Goal: Task Accomplishment & Management: Complete application form

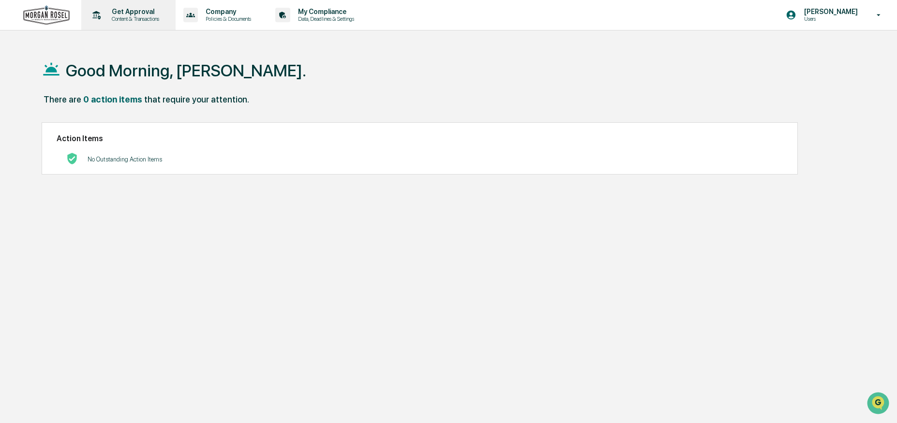
click at [128, 18] on p "Content & Transactions" at bounding box center [134, 18] width 60 height 7
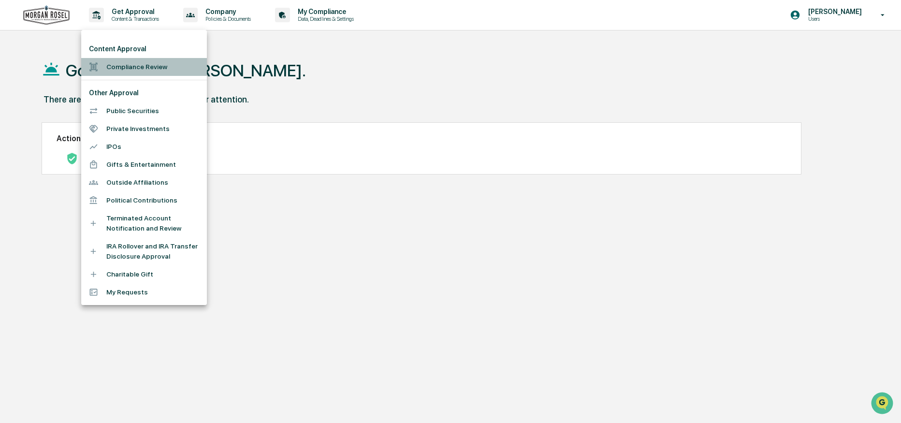
click at [140, 64] on li "Compliance Review" at bounding box center [144, 67] width 126 height 18
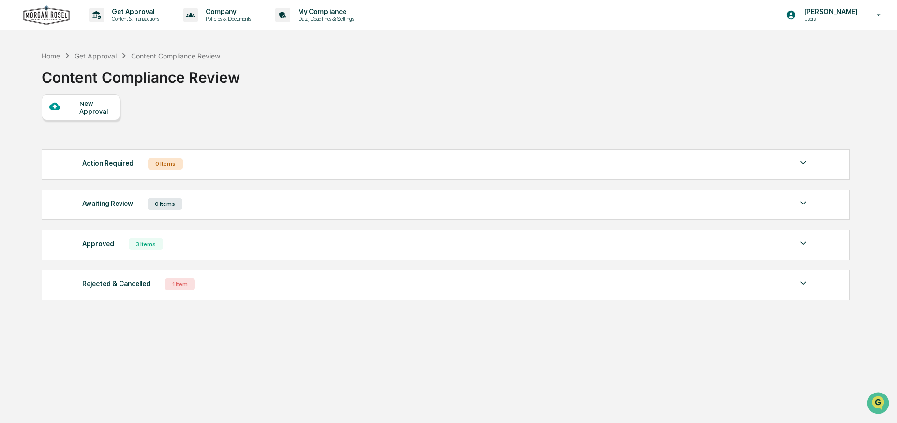
click at [94, 105] on div "New Approval" at bounding box center [95, 107] width 32 height 15
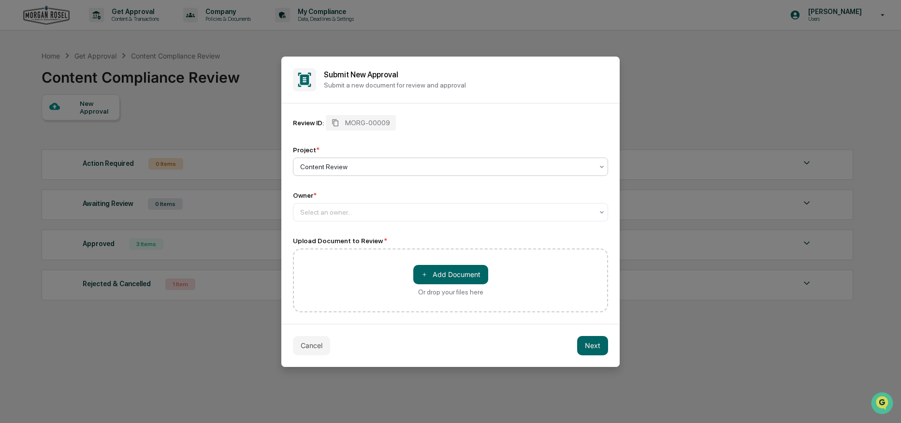
click at [349, 170] on div at bounding box center [446, 167] width 293 height 10
click at [382, 144] on div "Review ID: MORG-00009 Project * Content Review Owner * Select an owner..." at bounding box center [450, 168] width 315 height 106
click at [381, 212] on div at bounding box center [446, 212] width 293 height 10
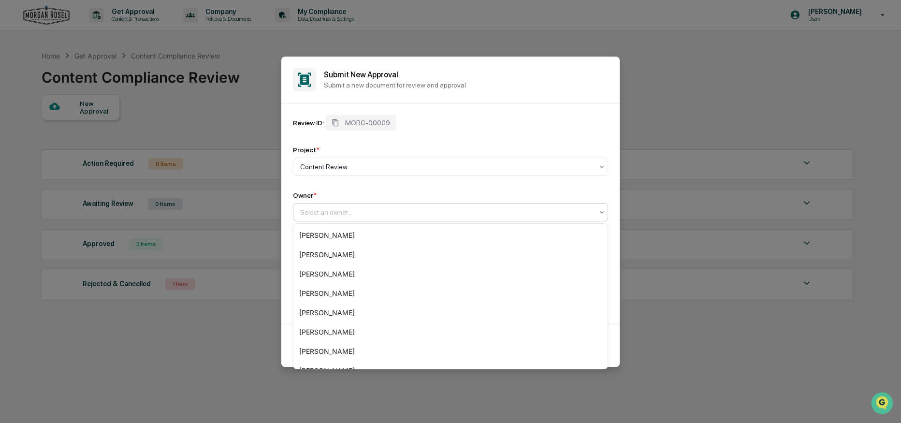
click at [561, 103] on div "Review ID: MORG-00009 Project * Content Review Owner * 13 results available. Us…" at bounding box center [450, 213] width 339 height 221
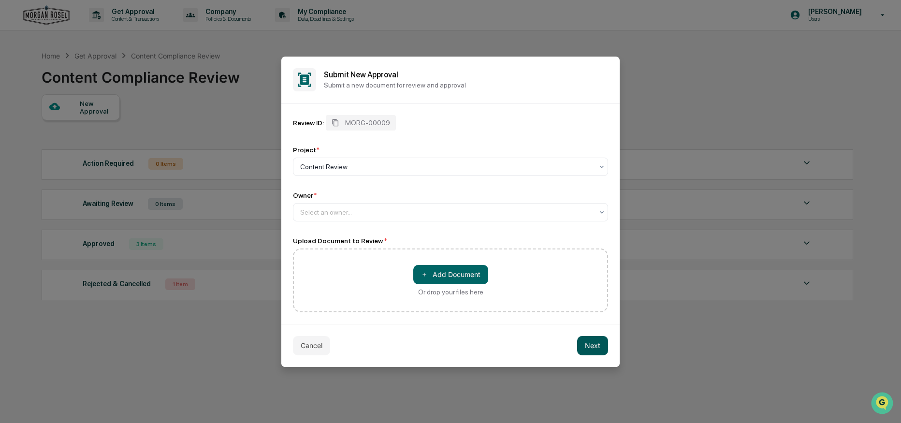
click at [594, 345] on button "Next" at bounding box center [592, 345] width 31 height 19
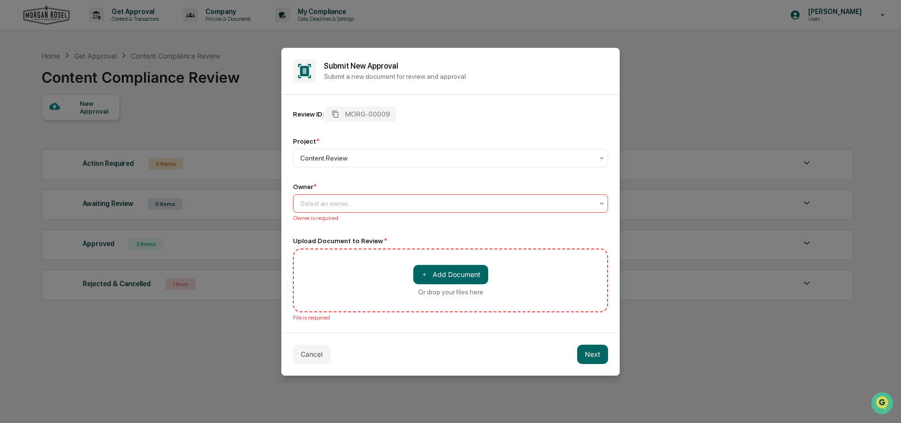
click at [489, 79] on p "Submit a new document for review and approval" at bounding box center [466, 77] width 284 height 8
click at [308, 353] on button "Cancel" at bounding box center [311, 354] width 37 height 19
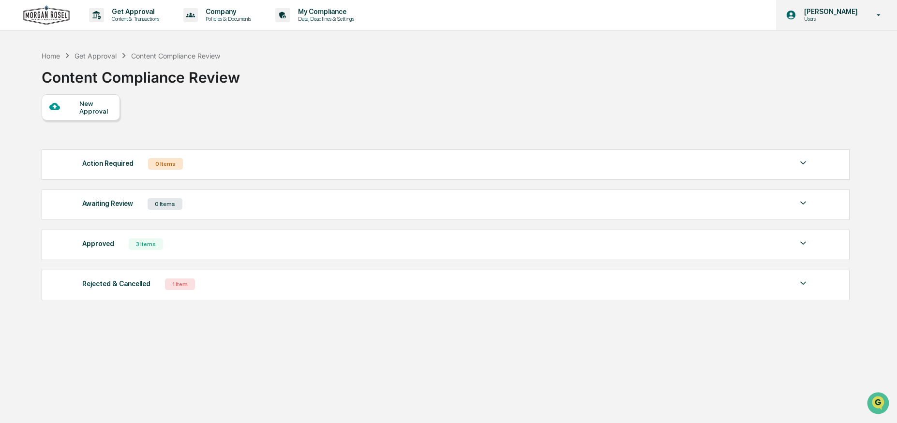
click at [820, 20] on p "Users" at bounding box center [829, 18] width 66 height 7
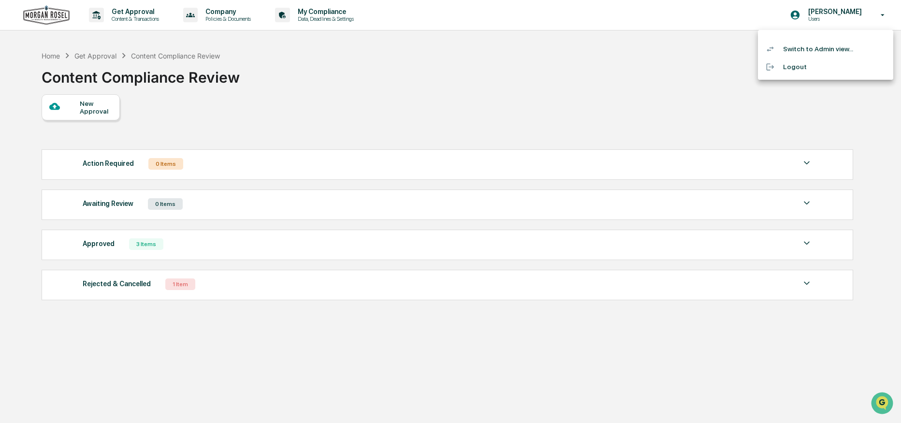
click at [804, 47] on li "Switch to Admin view..." at bounding box center [825, 49] width 135 height 18
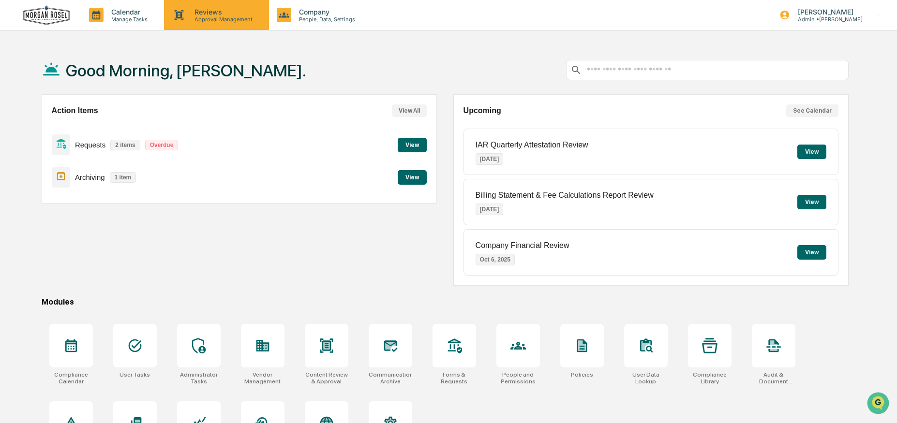
click at [219, 13] on p "Reviews" at bounding box center [222, 12] width 71 height 8
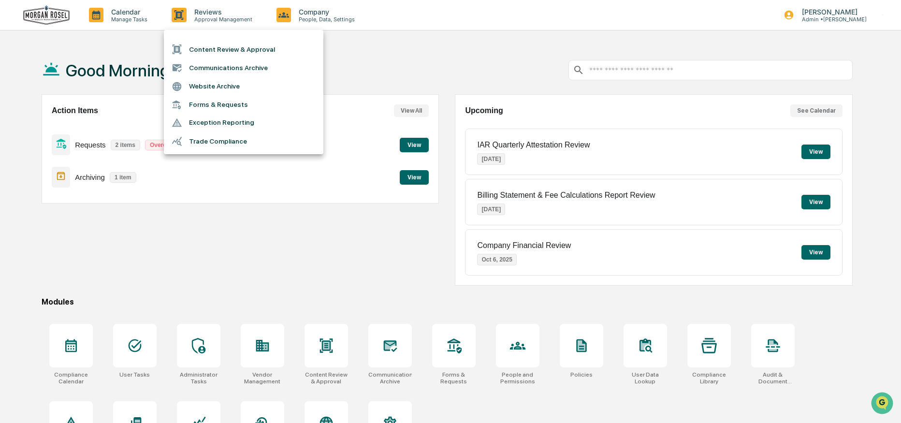
click at [231, 49] on li "Content Review & Approval" at bounding box center [244, 49] width 160 height 18
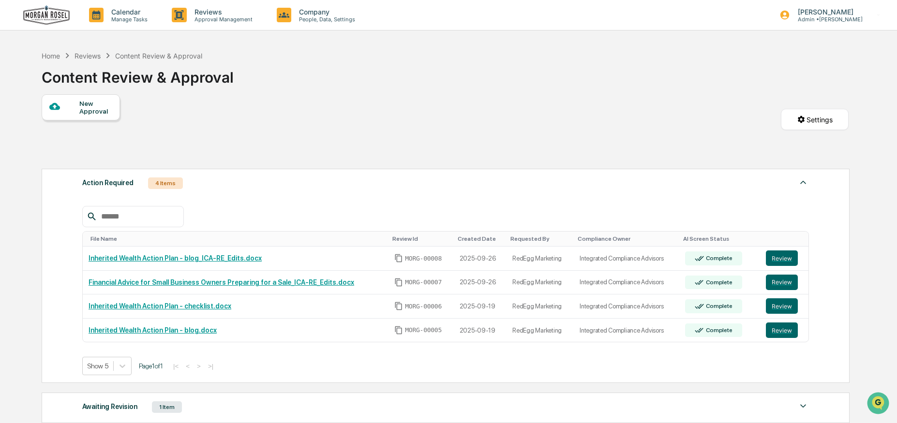
click at [71, 113] on div at bounding box center [64, 107] width 30 height 12
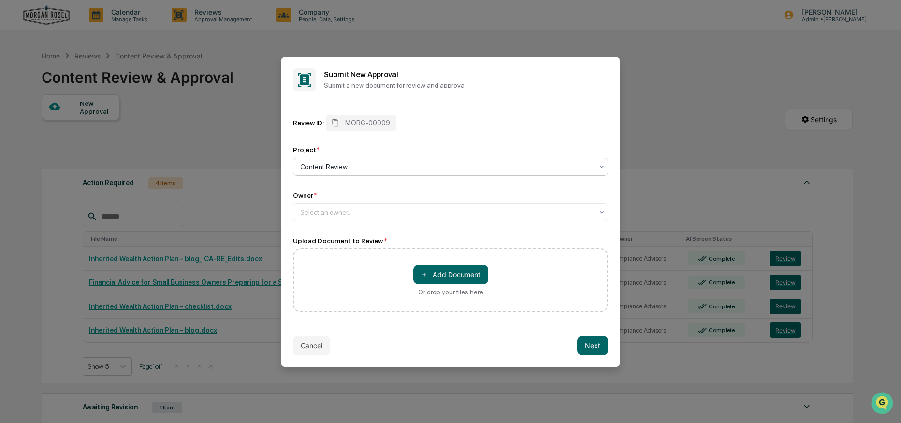
click at [338, 165] on div at bounding box center [446, 167] width 293 height 10
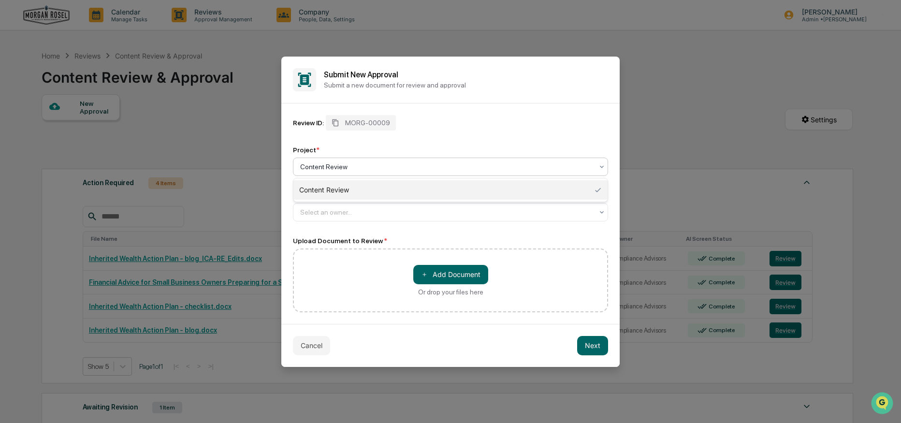
click at [336, 193] on div "Content Review" at bounding box center [451, 189] width 314 height 19
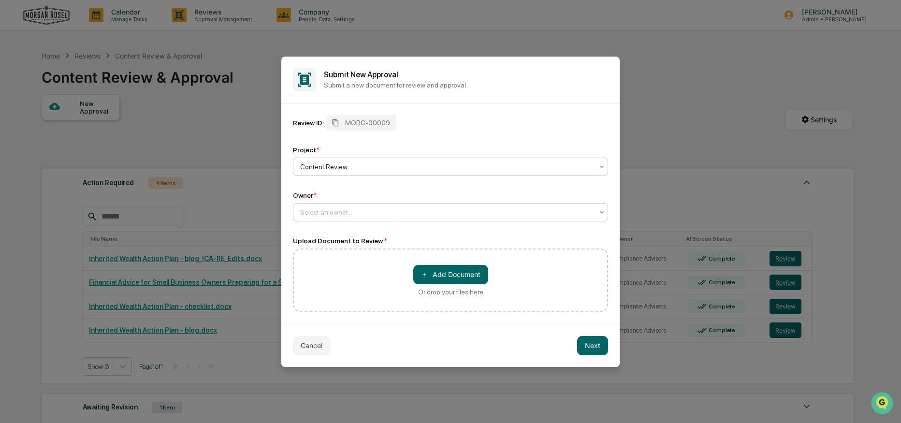
click at [338, 211] on div at bounding box center [446, 212] width 293 height 10
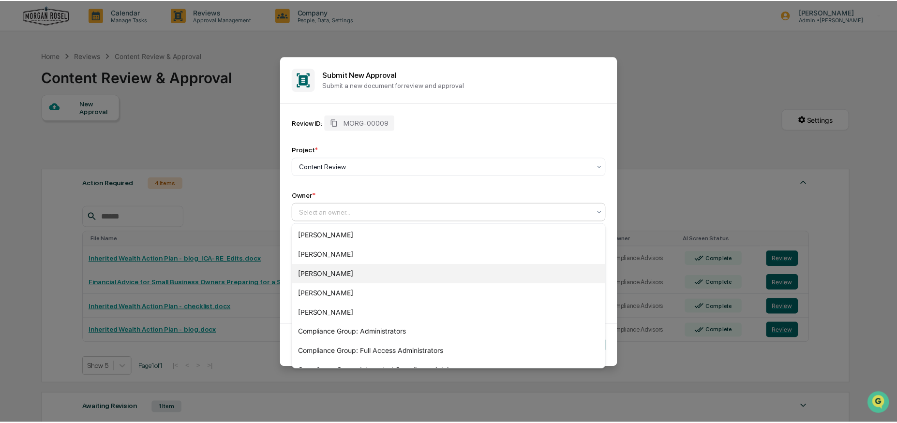
scroll to position [110, 0]
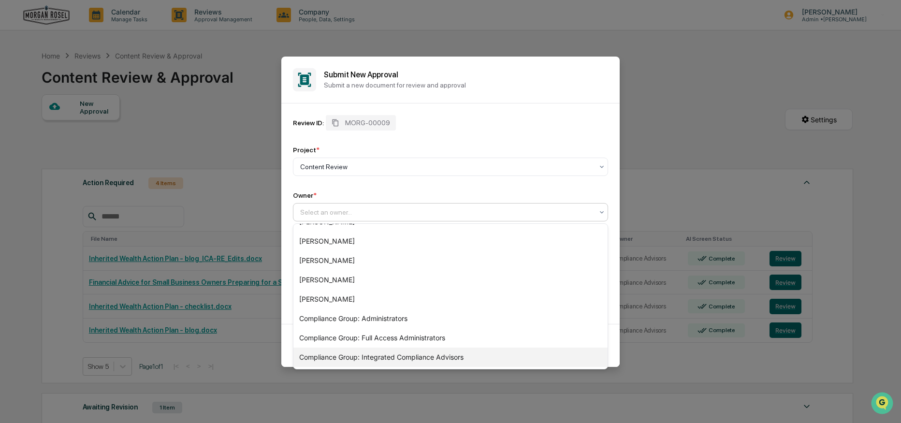
click at [404, 355] on div "Compliance Group: Integrated Compliance Advisors" at bounding box center [451, 357] width 314 height 19
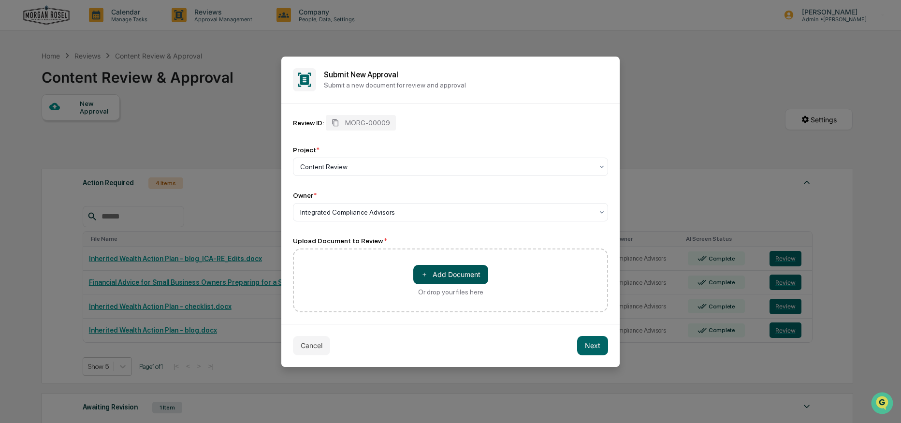
click at [441, 274] on button "＋ Add Document" at bounding box center [450, 274] width 75 height 19
click at [314, 343] on button "Cancel" at bounding box center [311, 345] width 37 height 19
